Goal: Transaction & Acquisition: Purchase product/service

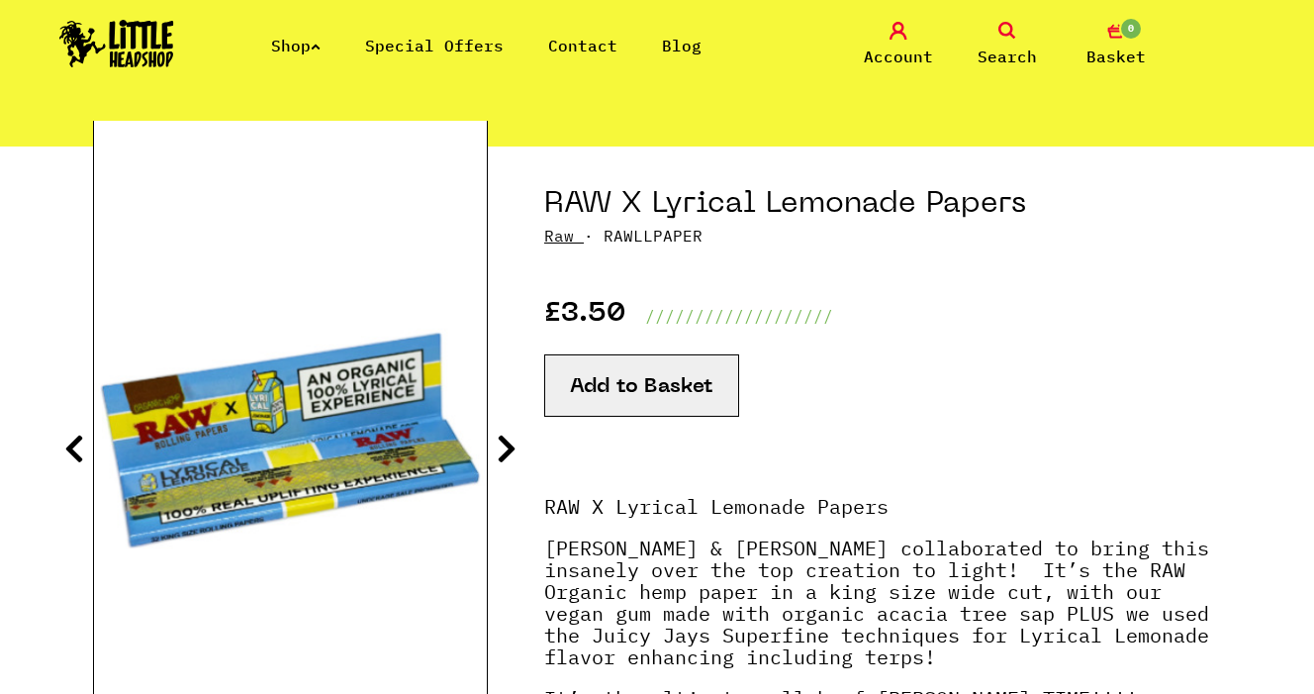
scroll to position [164, 0]
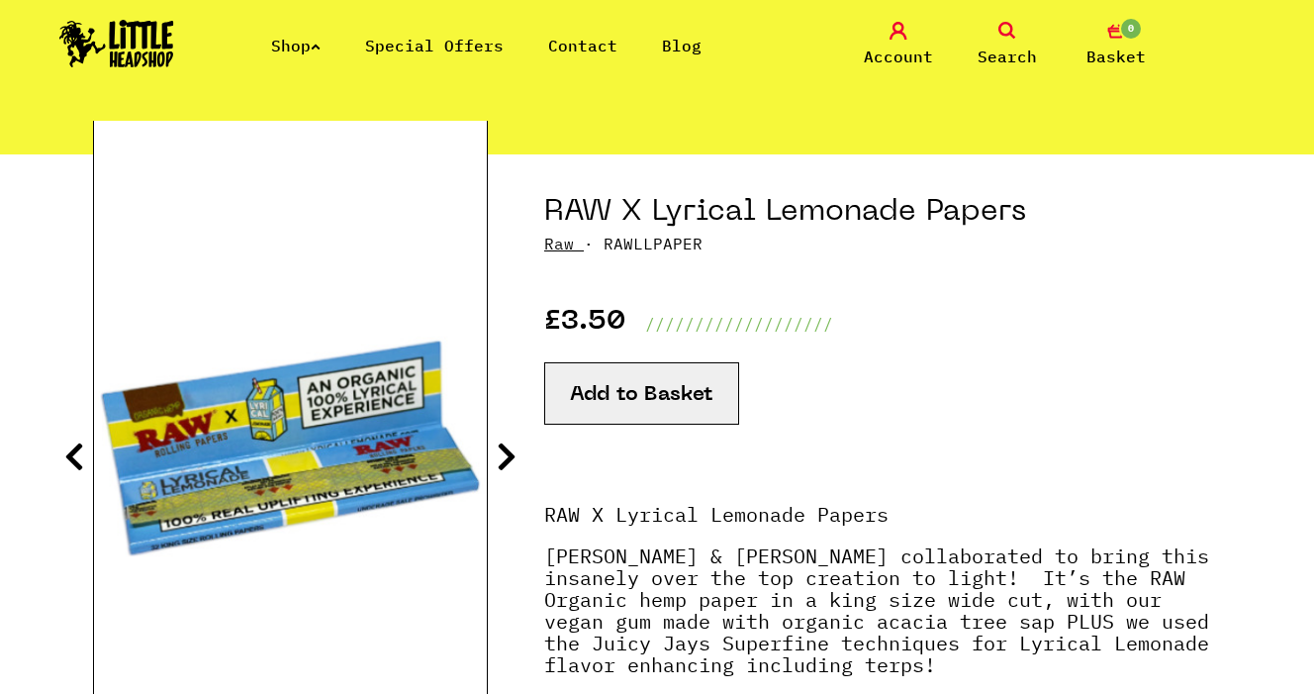
click at [560, 255] on div "£3.50 ///////////////////" at bounding box center [882, 295] width 677 height 80
click at [561, 247] on link "Raw" at bounding box center [559, 244] width 30 height 20
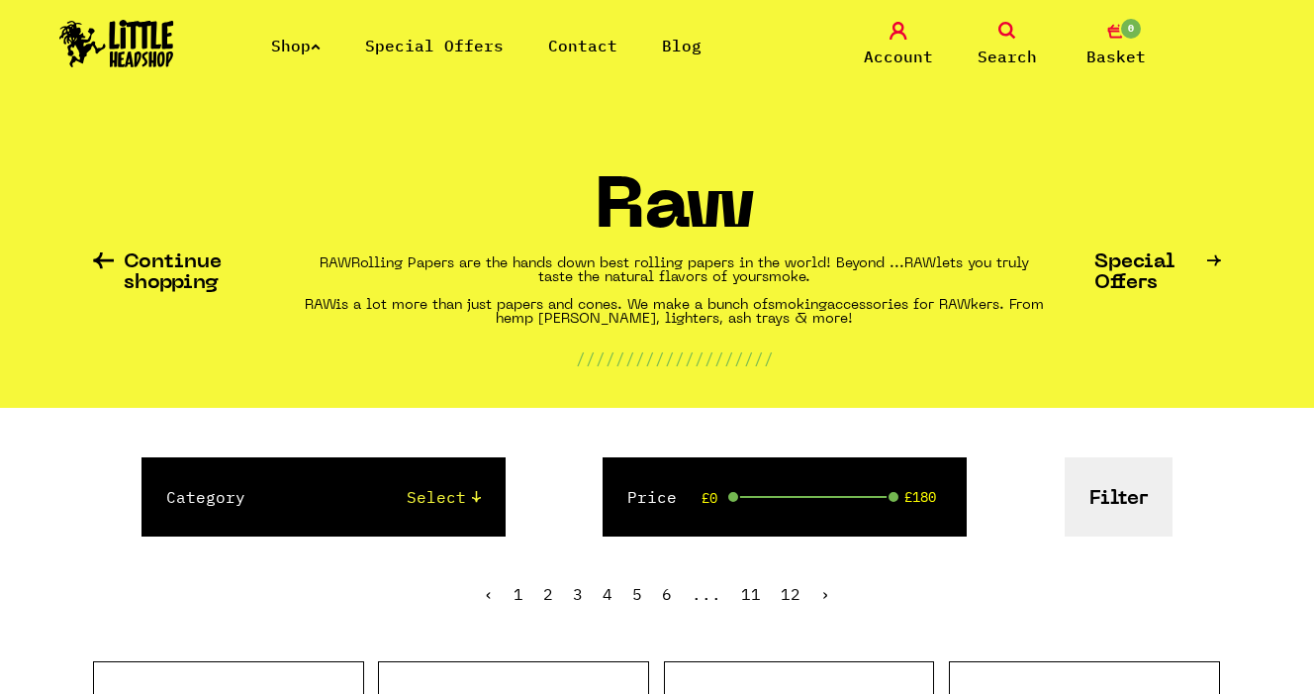
click at [1136, 472] on button "Filter" at bounding box center [1119, 496] width 108 height 79
click at [420, 496] on select "Select Papers, Blunts & Tips 420/710 LIFE Smoking Accessories Trays And Boxes G…" at bounding box center [382, 497] width 195 height 24
click at [1100, 493] on button "Filter" at bounding box center [1119, 496] width 108 height 79
click at [987, 51] on span "Search" at bounding box center [1007, 57] width 59 height 24
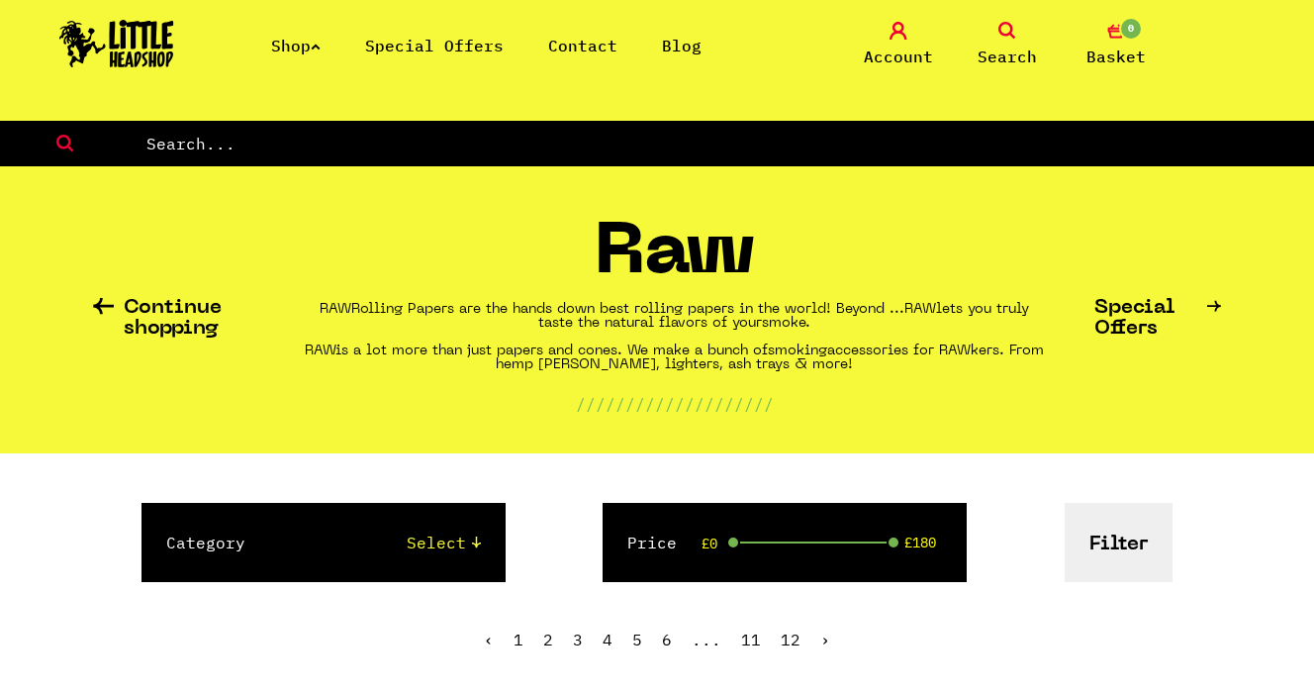
click at [621, 140] on input "text" at bounding box center [730, 144] width 1170 height 26
type input "lyrical"
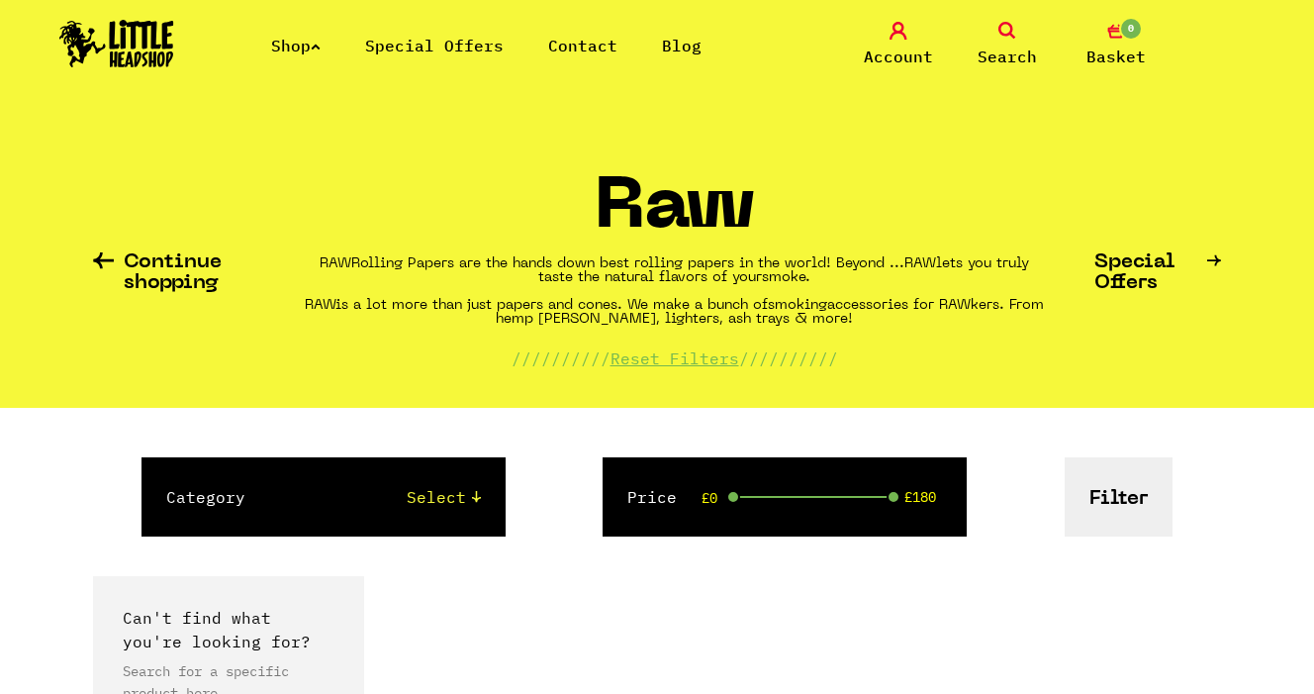
scroll to position [256, 0]
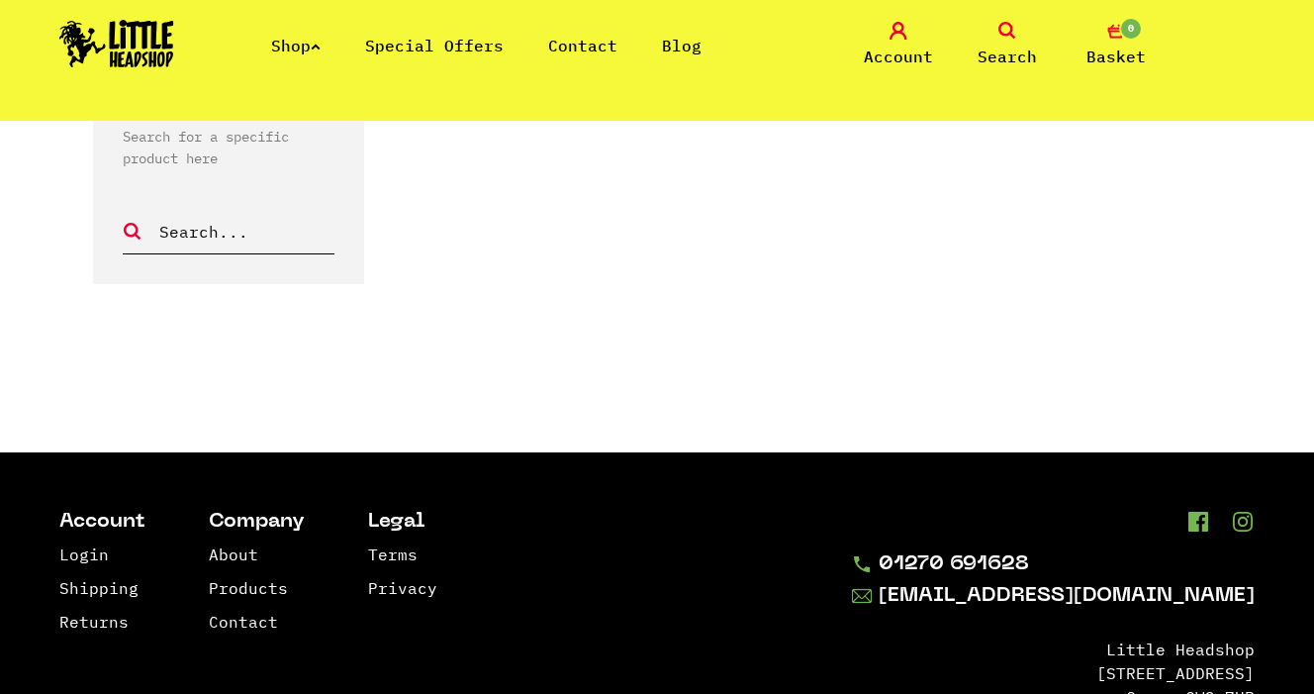
scroll to position [386, 0]
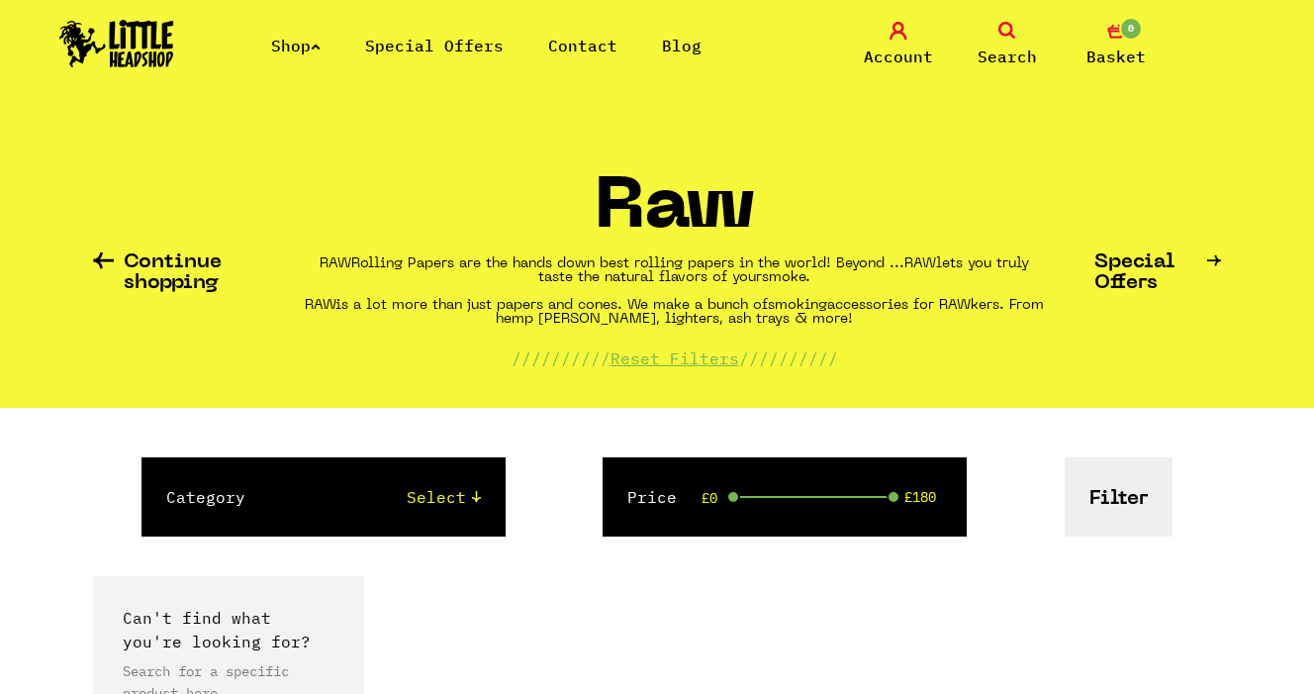
scroll to position [256, 0]
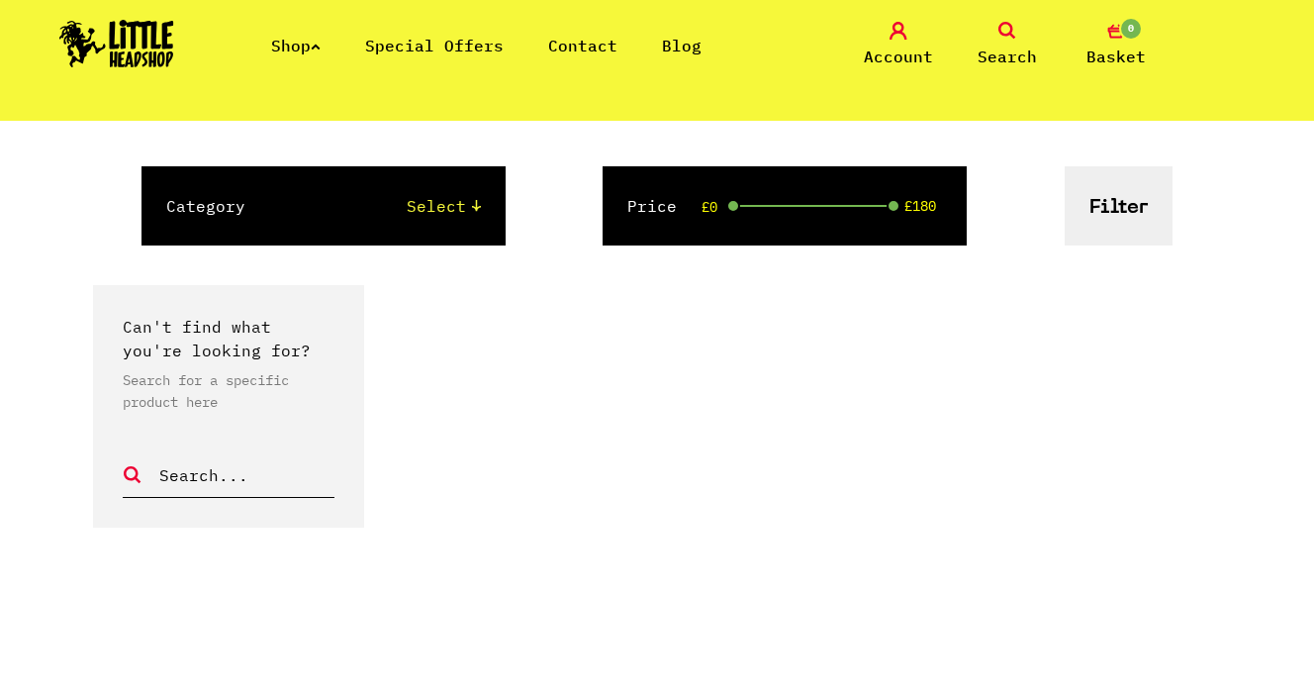
scroll to position [310, 0]
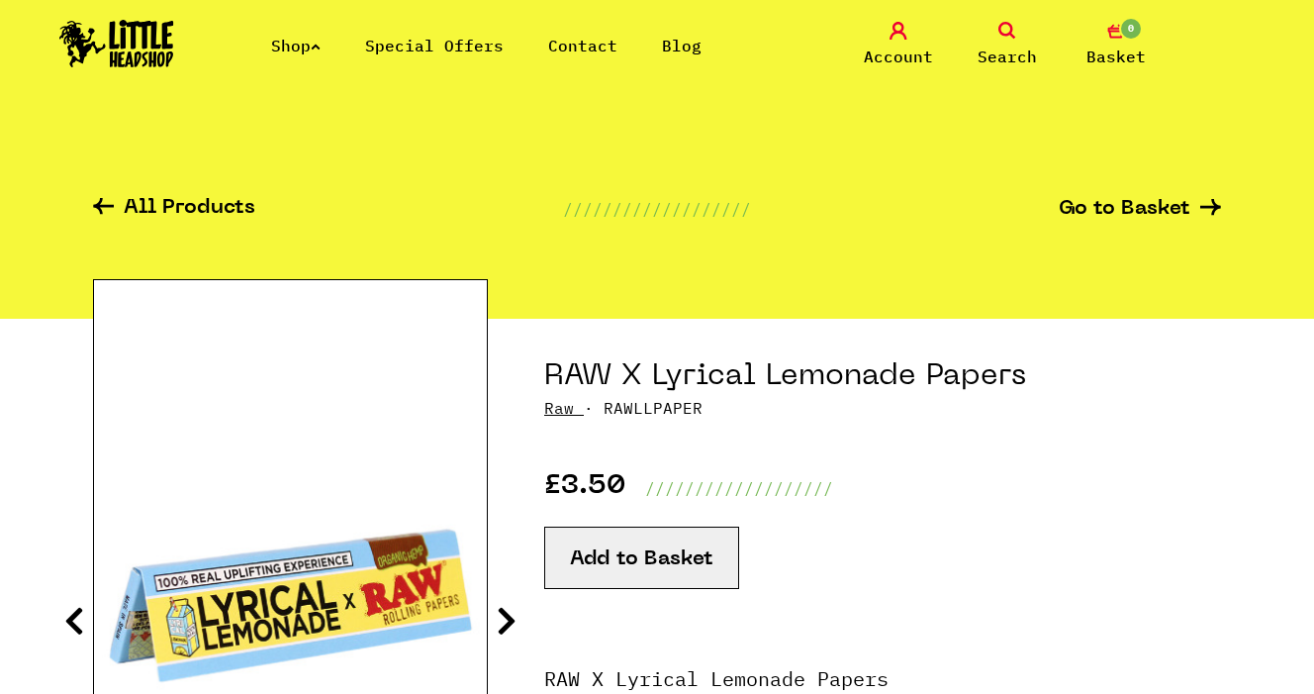
scroll to position [164, 0]
